Goal: Transaction & Acquisition: Purchase product/service

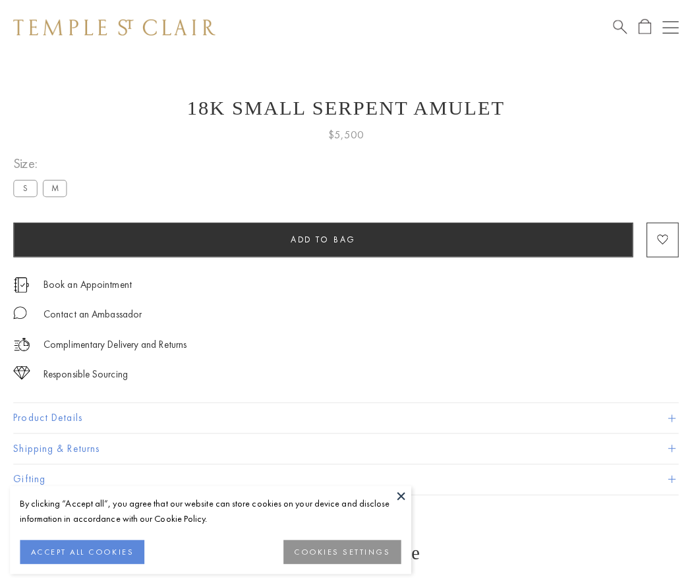
scroll to position [53, 0]
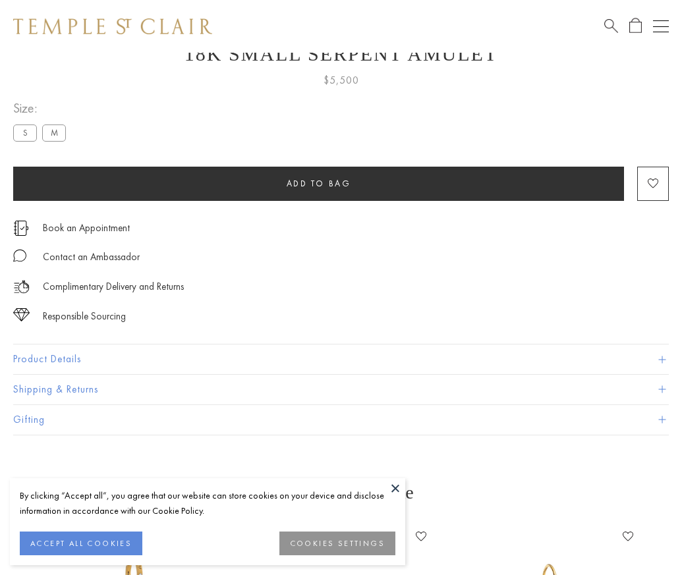
click at [318, 183] on span "Add to bag" at bounding box center [319, 183] width 65 height 11
